Goal: Task Accomplishment & Management: Complete application form

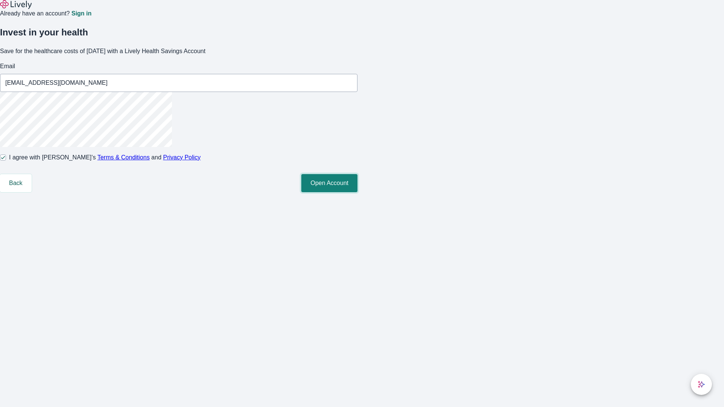
click at [358, 192] on button "Open Account" at bounding box center [329, 183] width 56 height 18
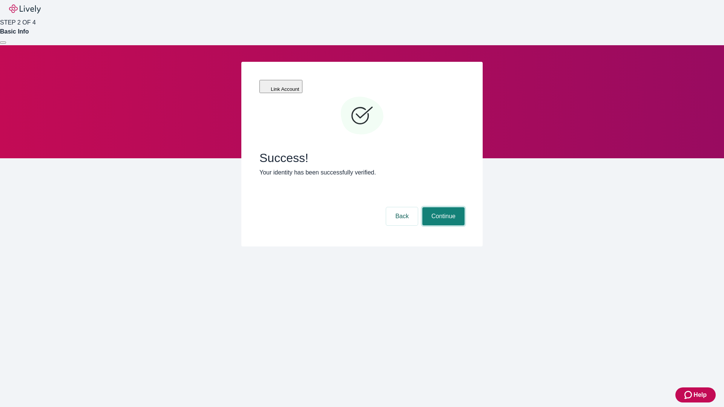
click at [443, 208] on button "Continue" at bounding box center [444, 217] width 42 height 18
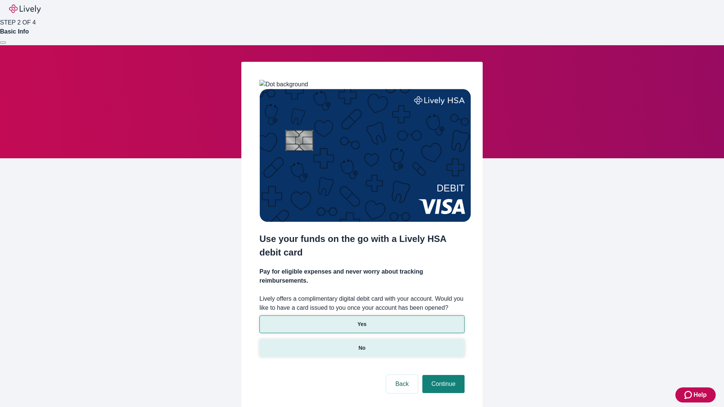
click at [362, 344] on p "No" at bounding box center [362, 348] width 7 height 8
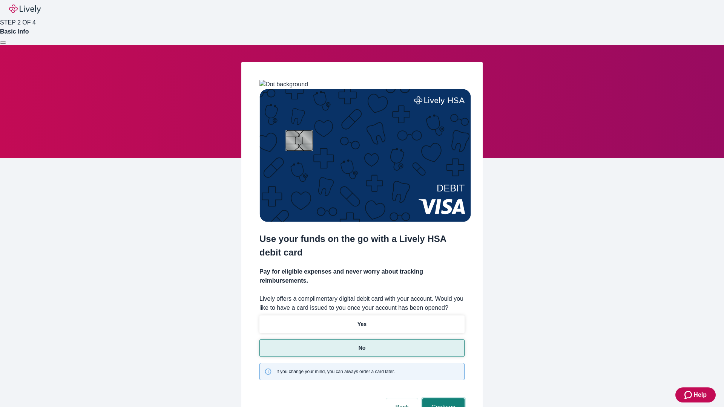
click at [443, 399] on button "Continue" at bounding box center [444, 408] width 42 height 18
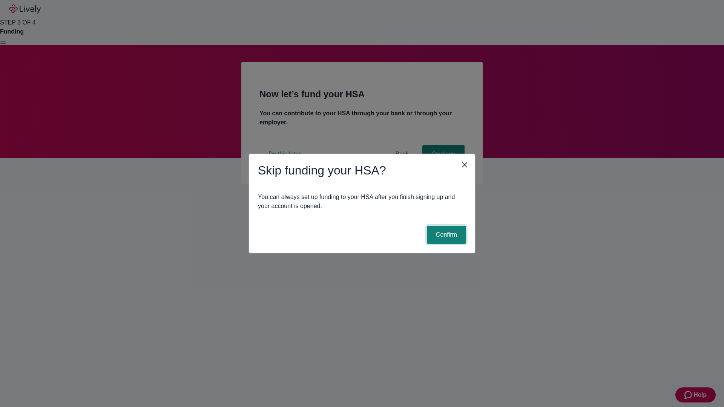
click at [446, 235] on button "Confirm" at bounding box center [446, 235] width 39 height 18
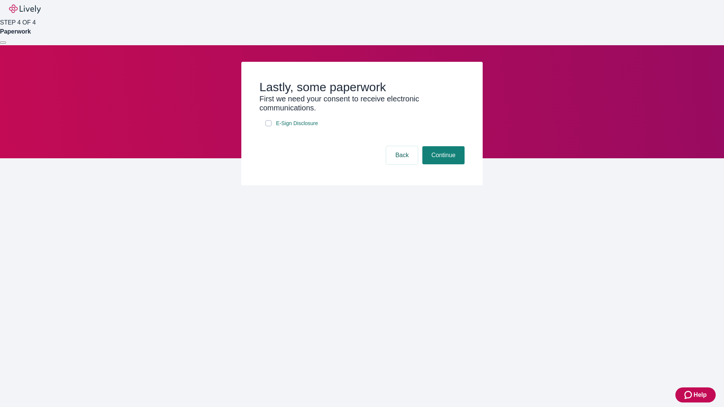
click at [269, 126] on input "E-Sign Disclosure" at bounding box center [269, 123] width 6 height 6
checkbox input "true"
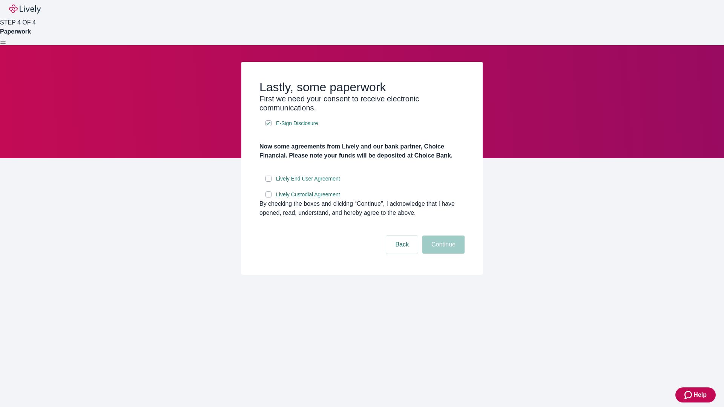
click at [269, 182] on input "Lively End User Agreement" at bounding box center [269, 179] width 6 height 6
checkbox input "true"
click at [269, 198] on input "Lively Custodial Agreement" at bounding box center [269, 195] width 6 height 6
checkbox input "true"
click at [443, 254] on button "Continue" at bounding box center [444, 245] width 42 height 18
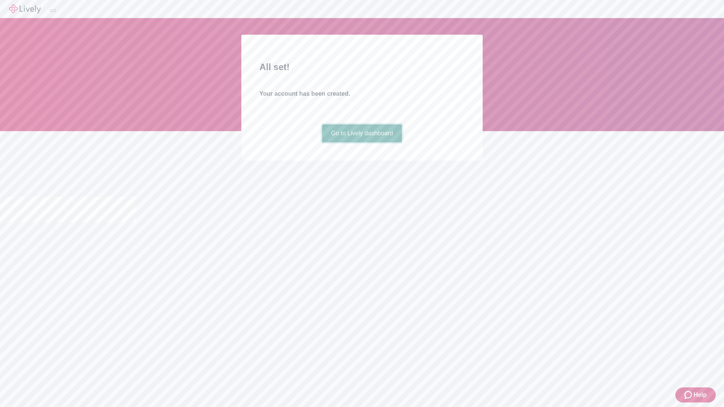
click at [362, 143] on link "Go to Lively dashboard" at bounding box center [362, 134] width 80 height 18
